Goal: Check status: Check status

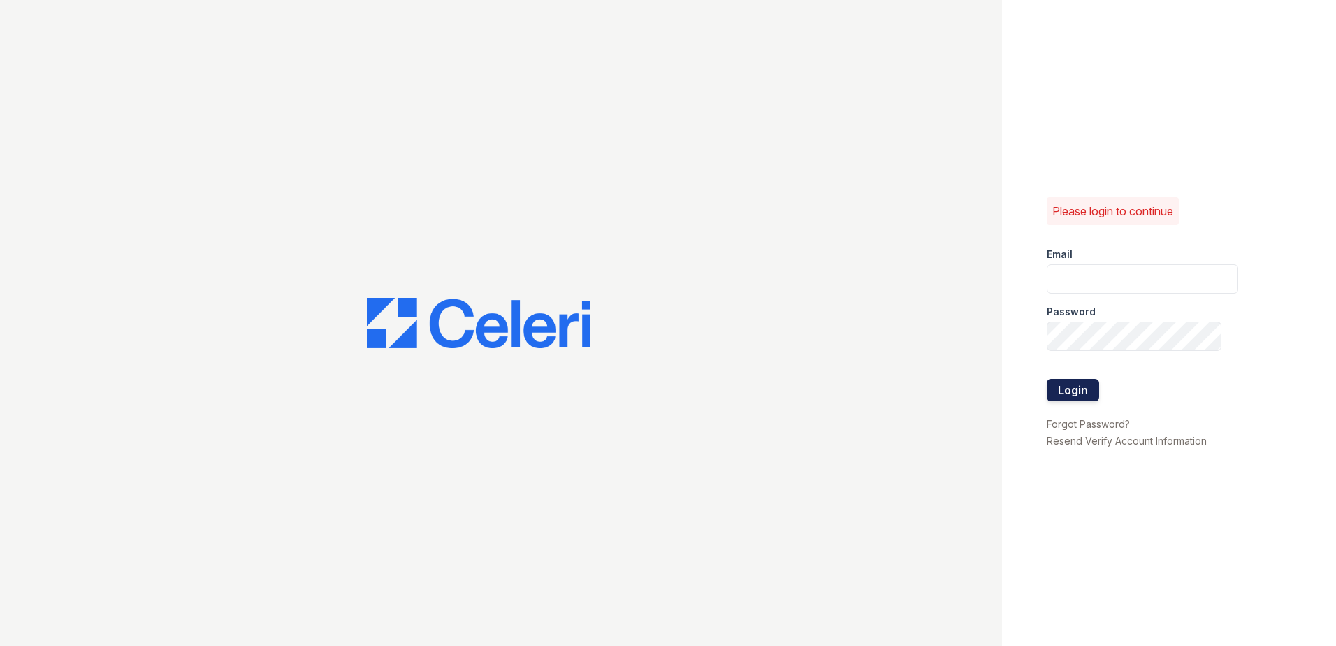
type input "[EMAIL_ADDRESS][DOMAIN_NAME]"
click at [1048, 396] on button "Login" at bounding box center [1073, 390] width 52 height 22
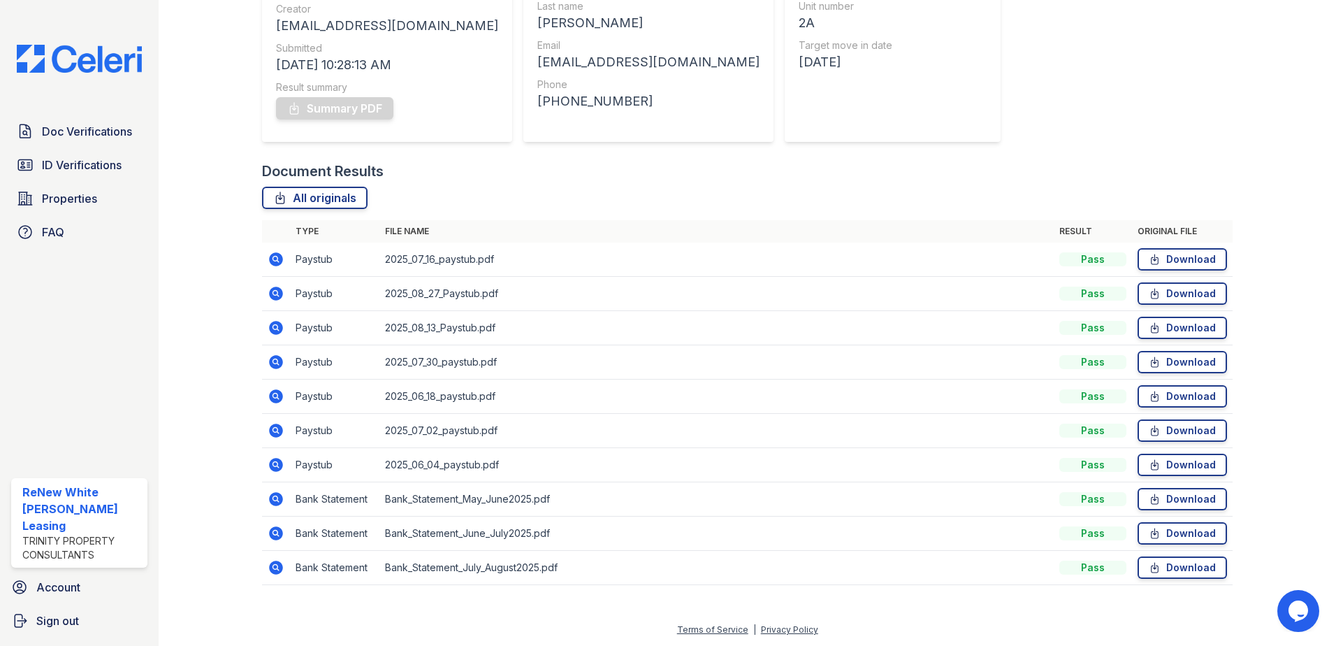
scroll to position [222, 0]
click at [277, 257] on icon at bounding box center [276, 258] width 17 height 17
